Goal: Information Seeking & Learning: Learn about a topic

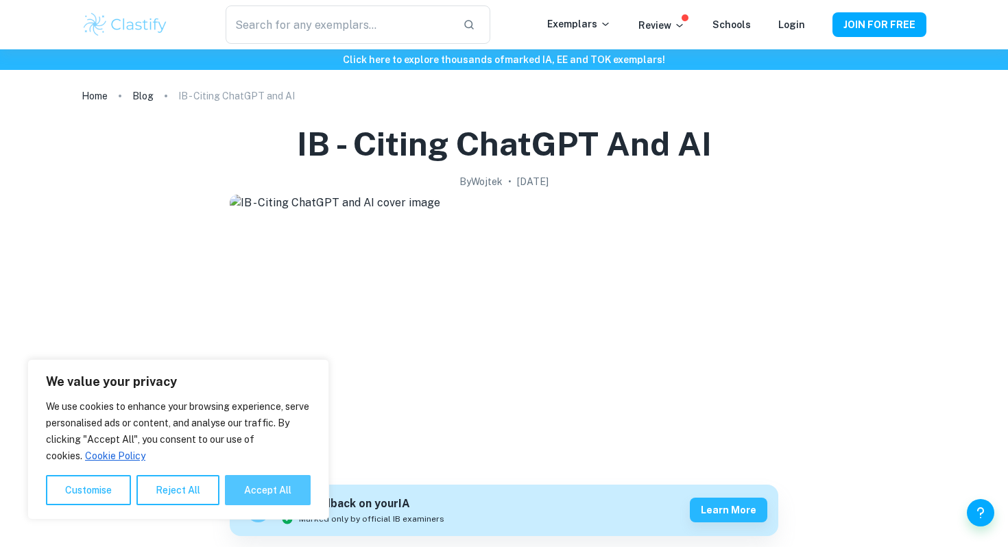
click at [272, 495] on button "Accept All" at bounding box center [268, 490] width 86 height 30
checkbox input "true"
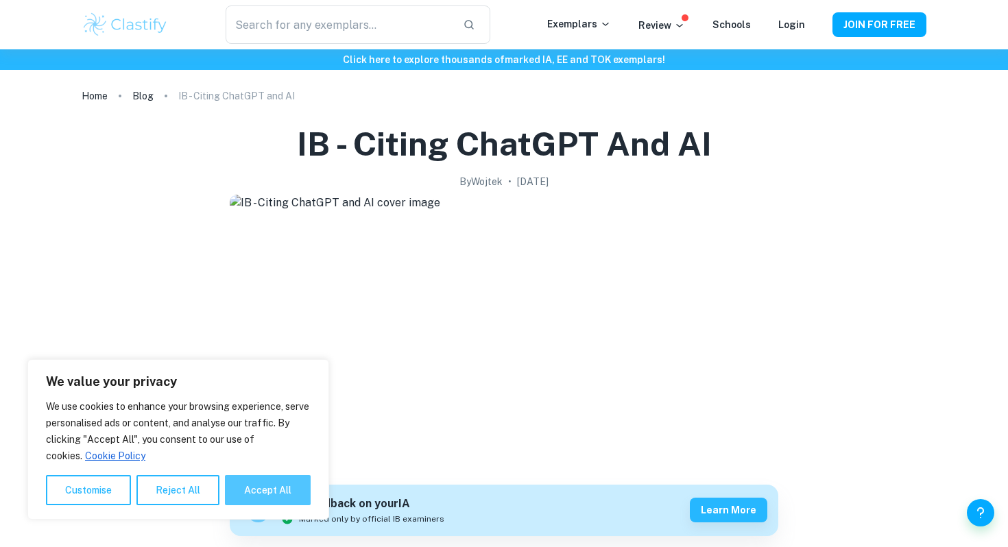
checkbox input "true"
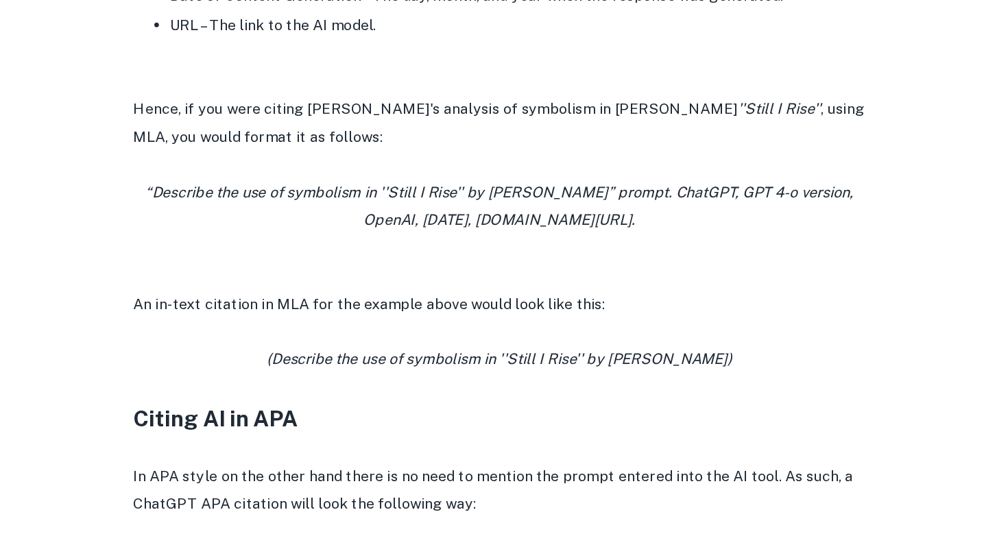
scroll to position [1065, 0]
